Goal: Task Accomplishment & Management: Manage account settings

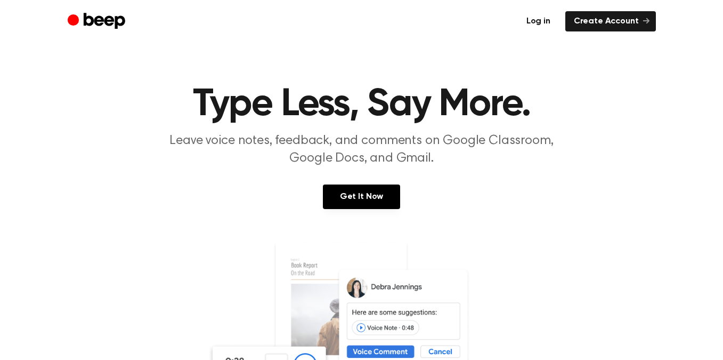
click at [544, 20] on link "Log in" at bounding box center [538, 21] width 41 height 20
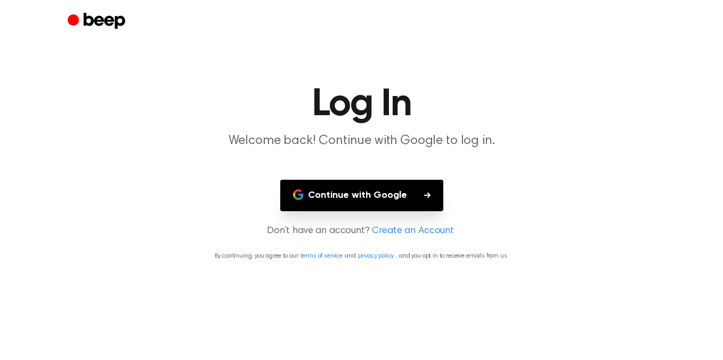
click at [386, 190] on button "Continue with Google" at bounding box center [361, 195] width 163 height 31
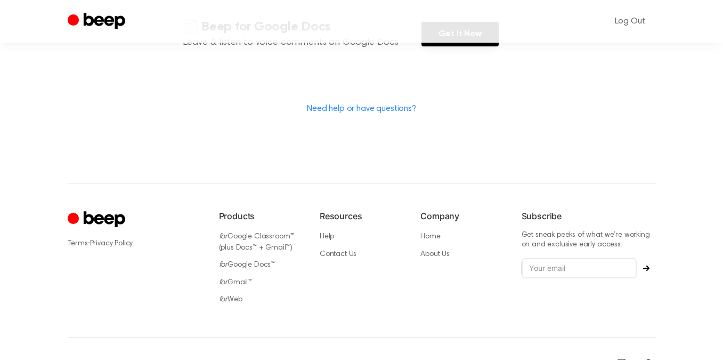
scroll to position [315, 0]
click at [435, 232] on link "Home" at bounding box center [430, 235] width 20 height 7
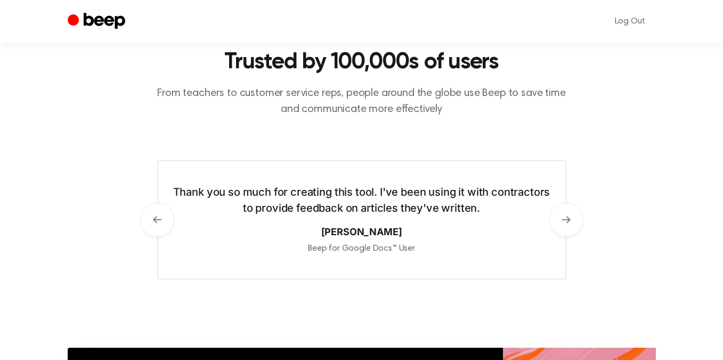
scroll to position [487, 0]
